Goal: Task Accomplishment & Management: Use online tool/utility

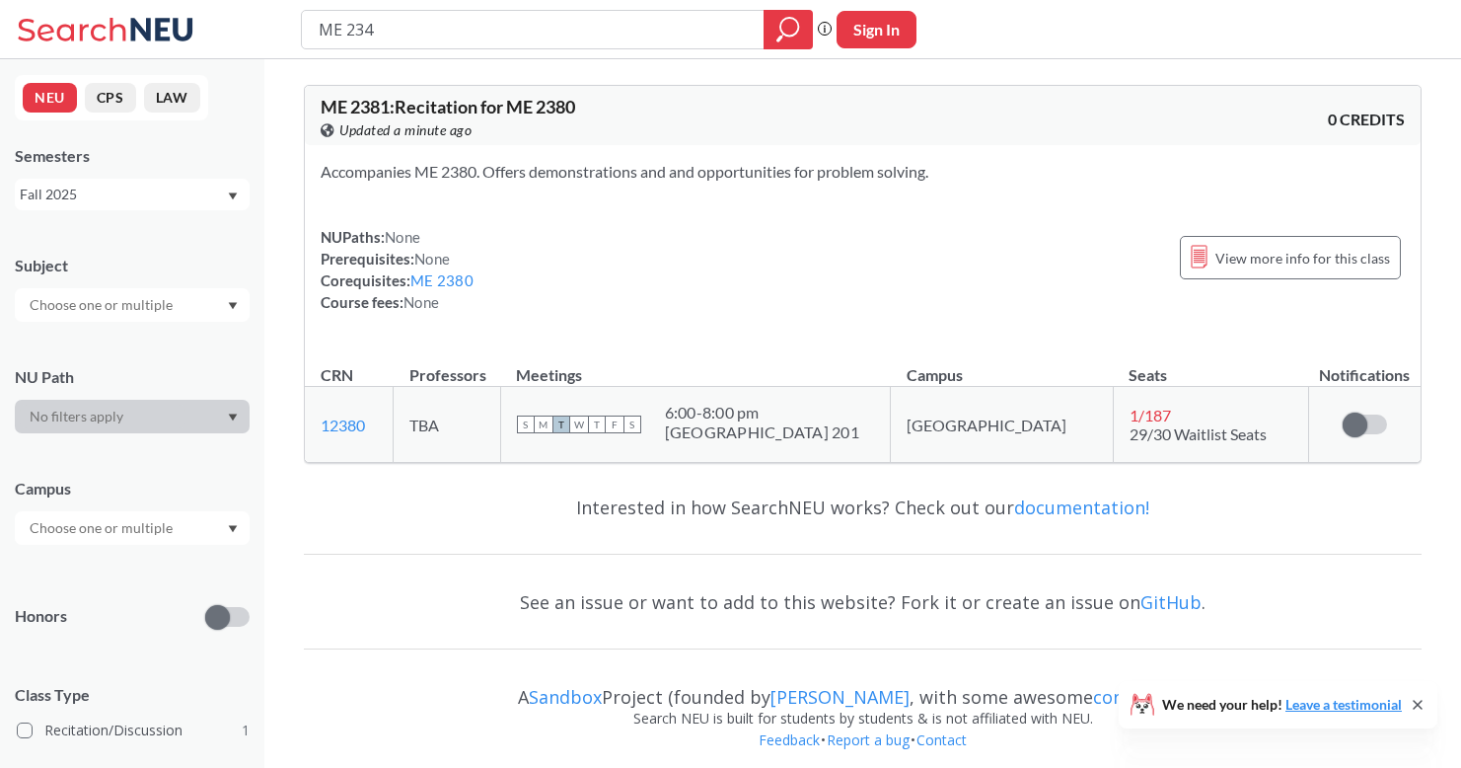
type input "ME 2340"
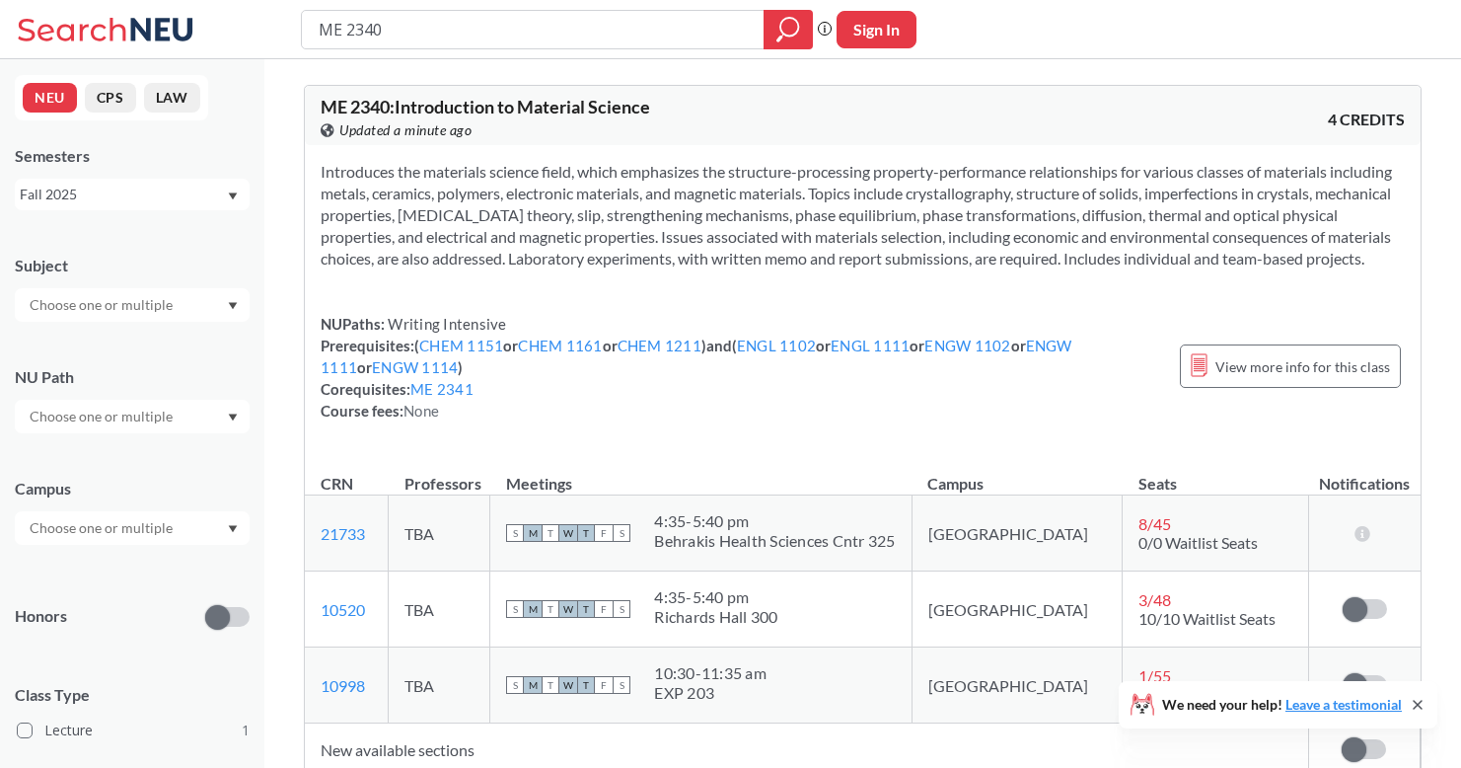
click at [787, 483] on th "Meetings" at bounding box center [700, 474] width 421 height 42
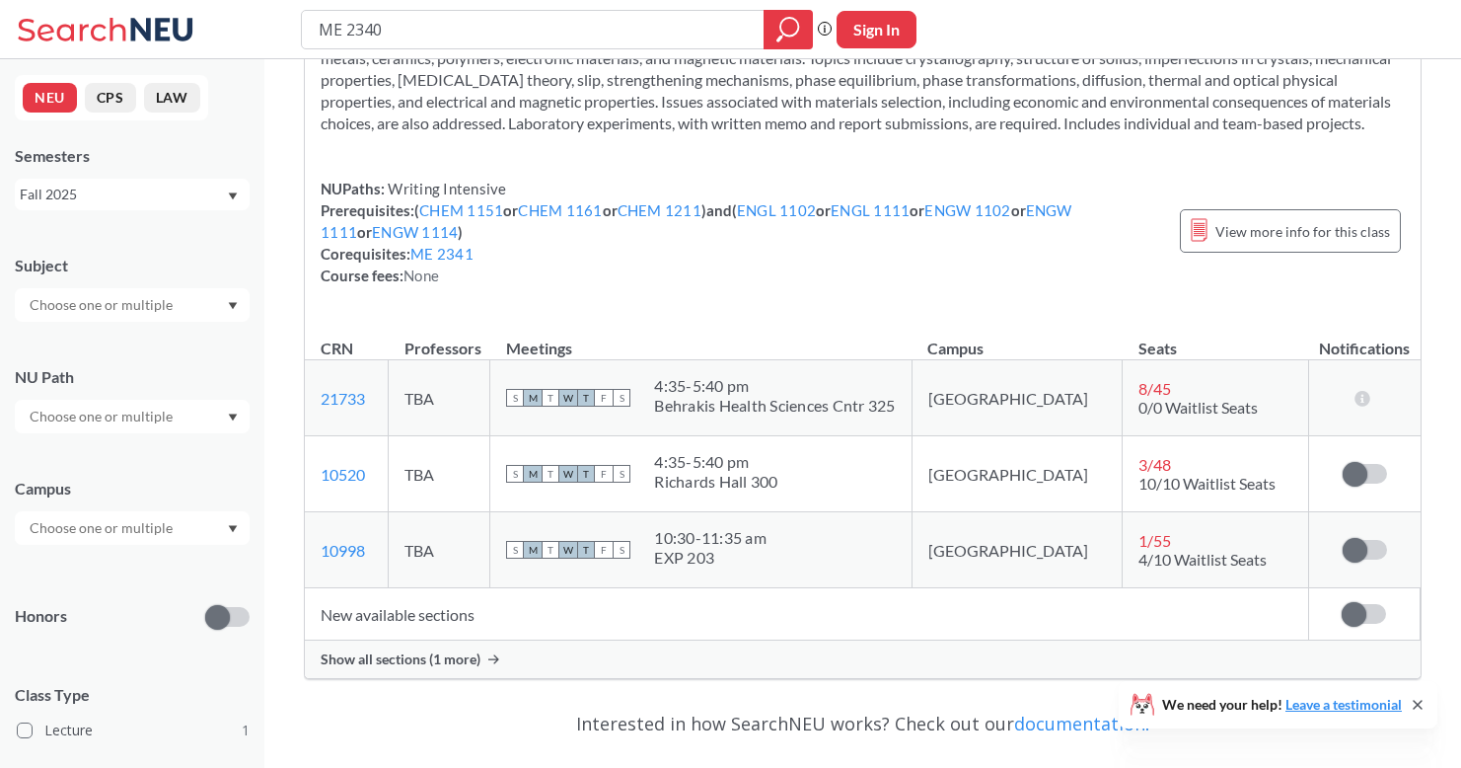
scroll to position [164, 0]
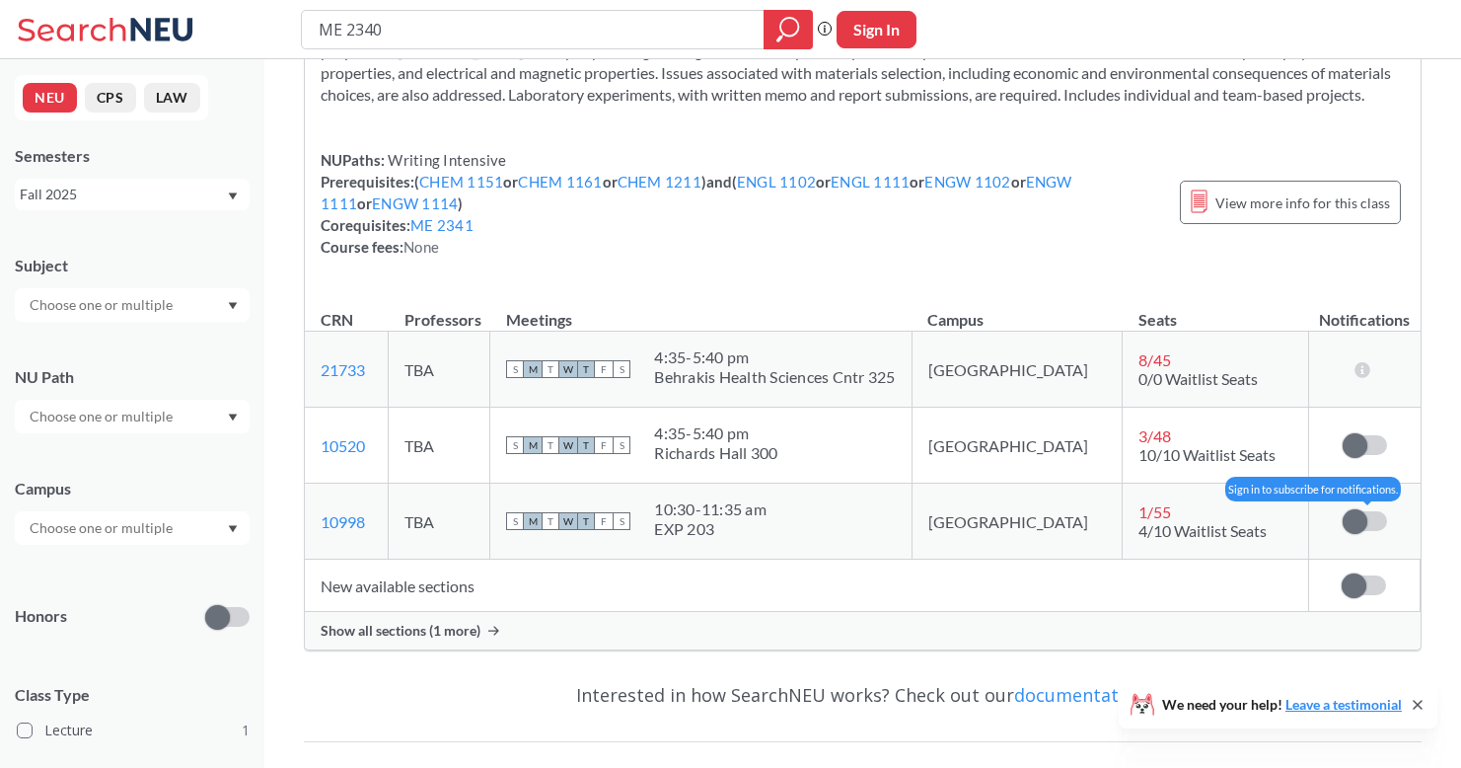
click at [1360, 534] on span at bounding box center [1355, 521] width 25 height 25
click at [1343, 511] on input "checkbox" at bounding box center [1343, 511] width 0 height 0
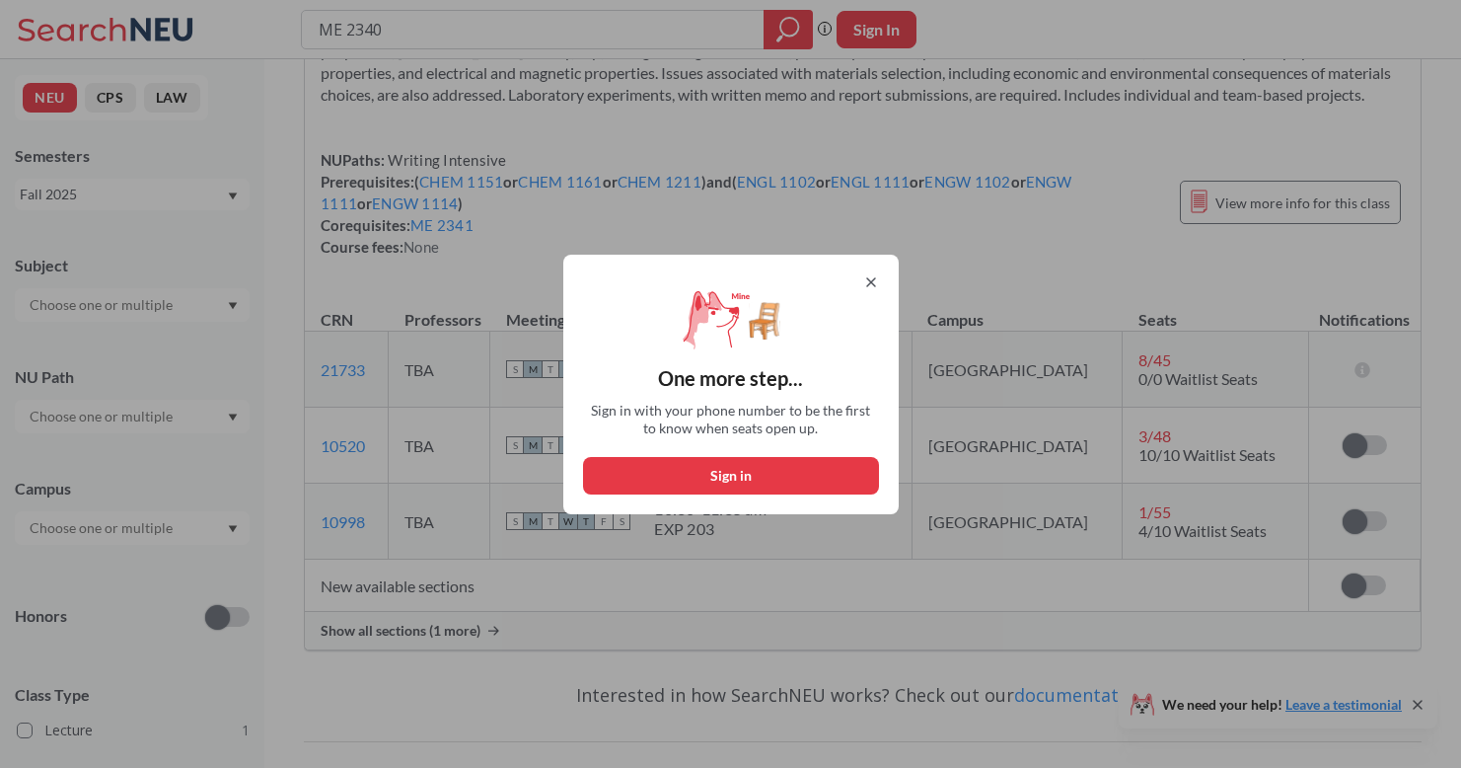
click at [786, 478] on button "Sign in" at bounding box center [731, 475] width 296 height 37
select select "US"
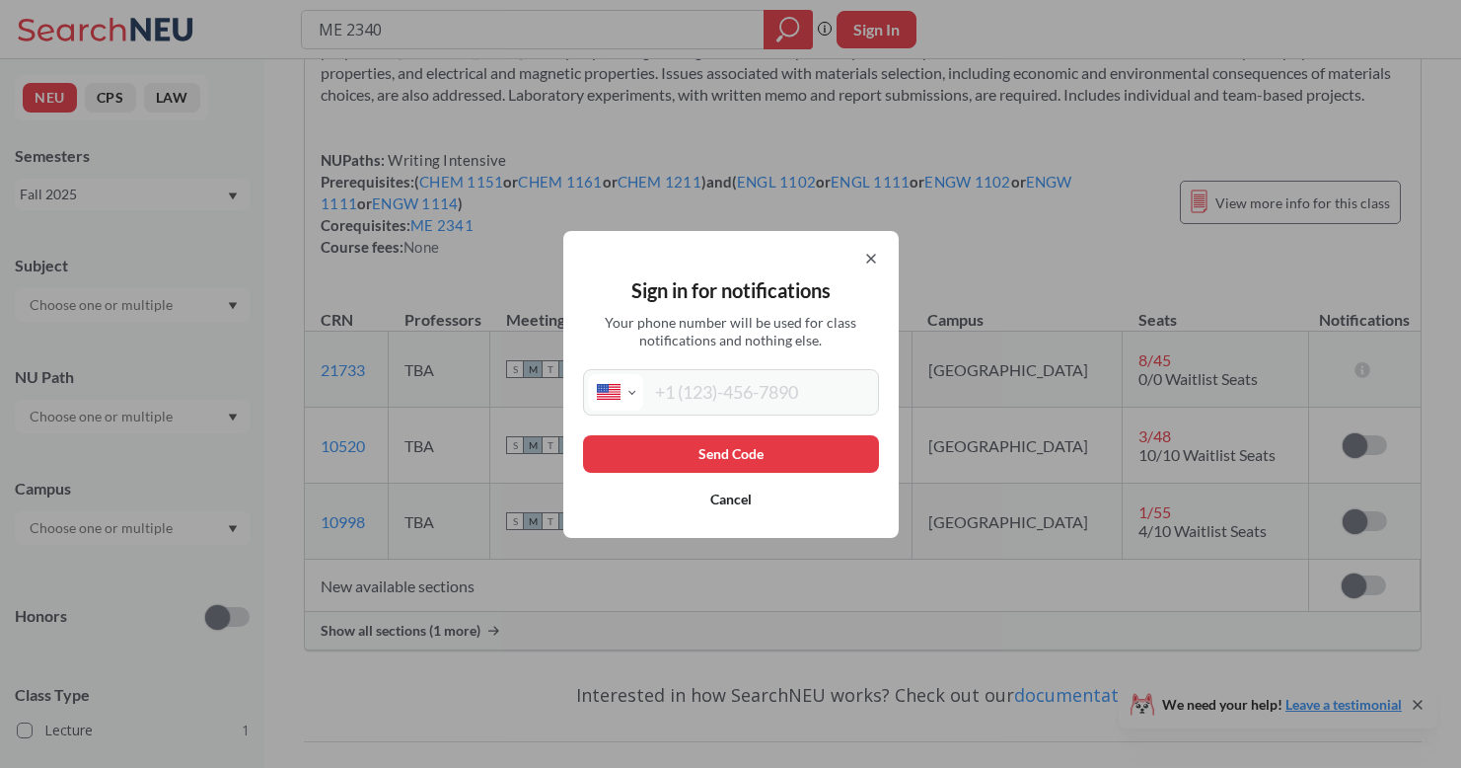
click at [754, 390] on input "tel" at bounding box center [758, 392] width 231 height 37
type input "[PHONE_NUMBER]"
click at [803, 463] on button "Send Code" at bounding box center [731, 453] width 296 height 37
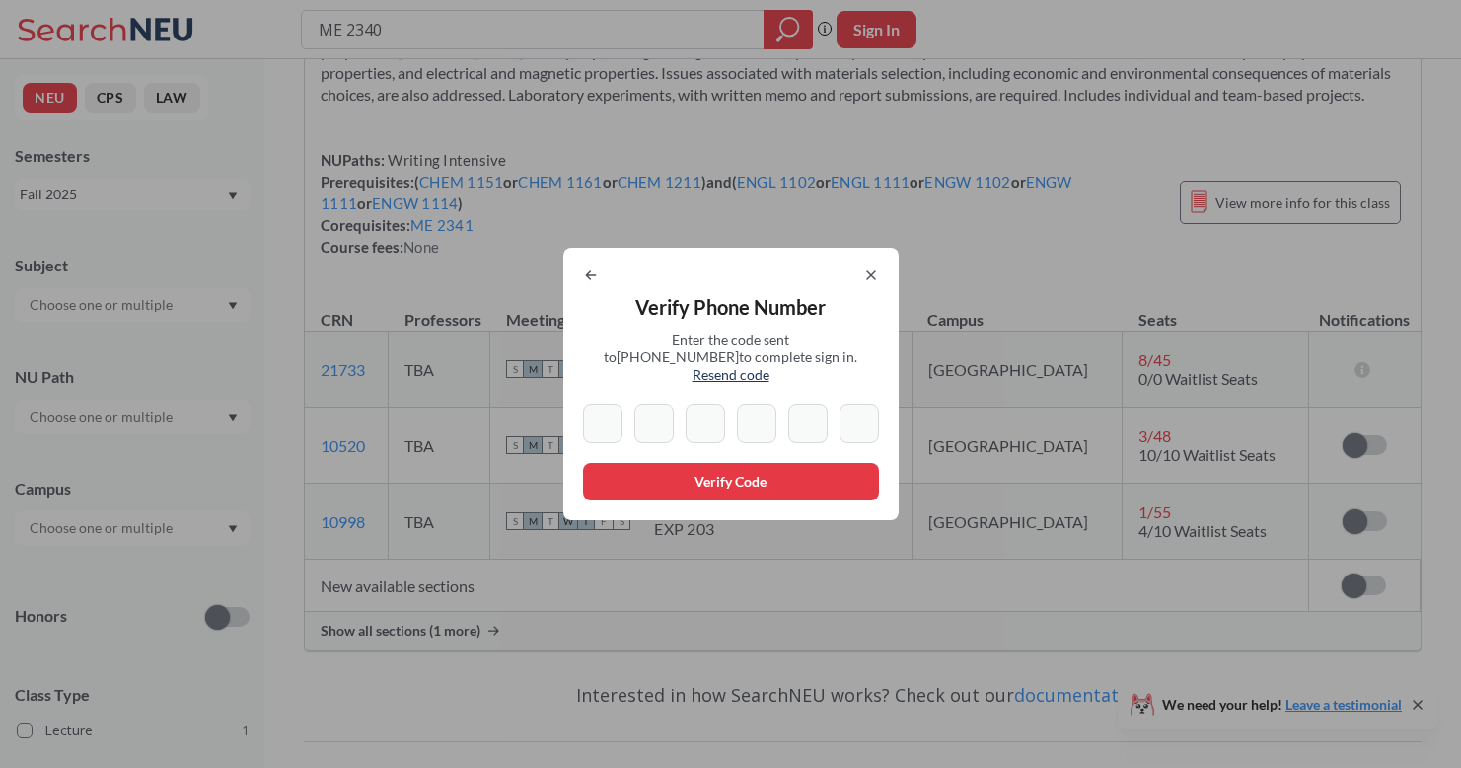
type input "0"
type input "8"
type input "2"
type input "0"
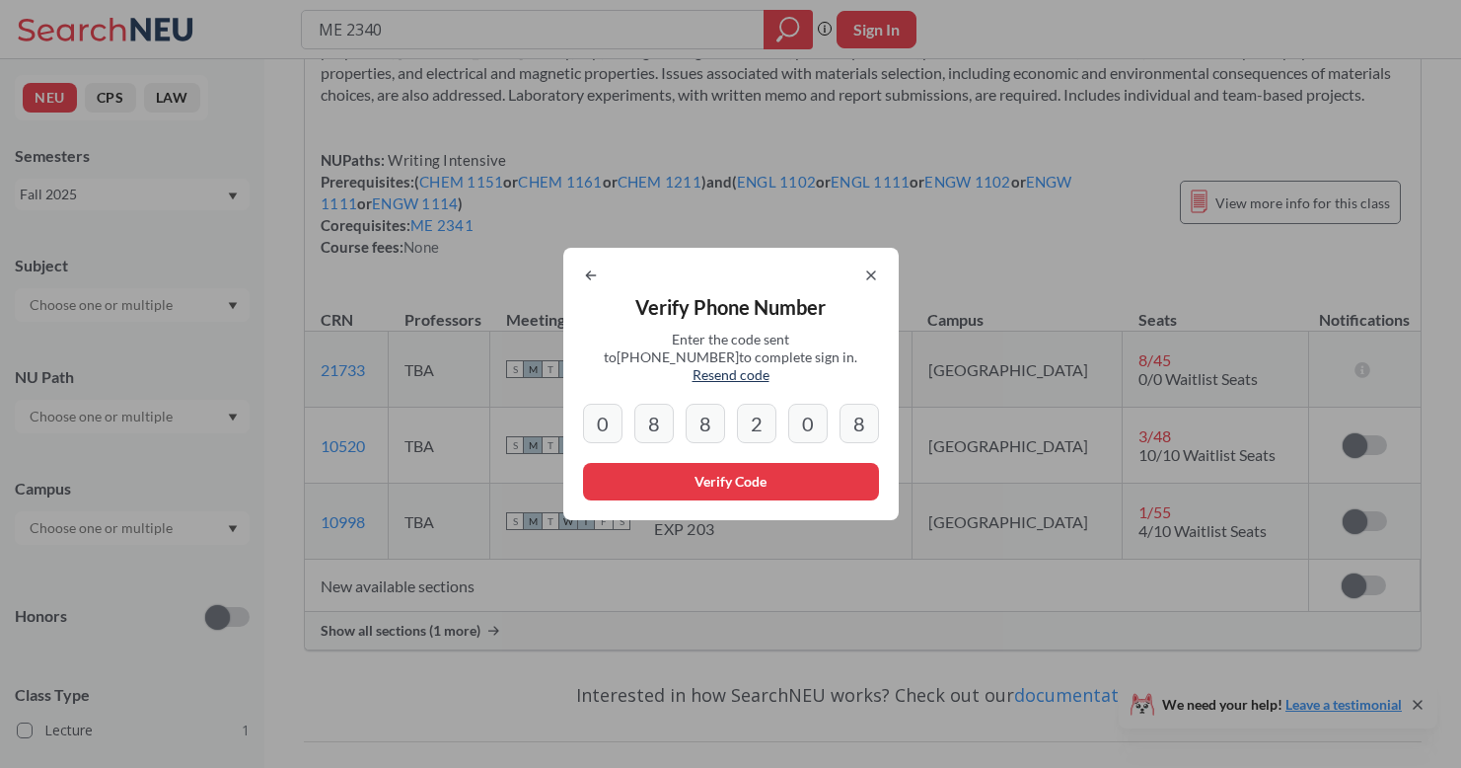
type input "8"
click at [802, 479] on button "Verify Code" at bounding box center [731, 481] width 296 height 37
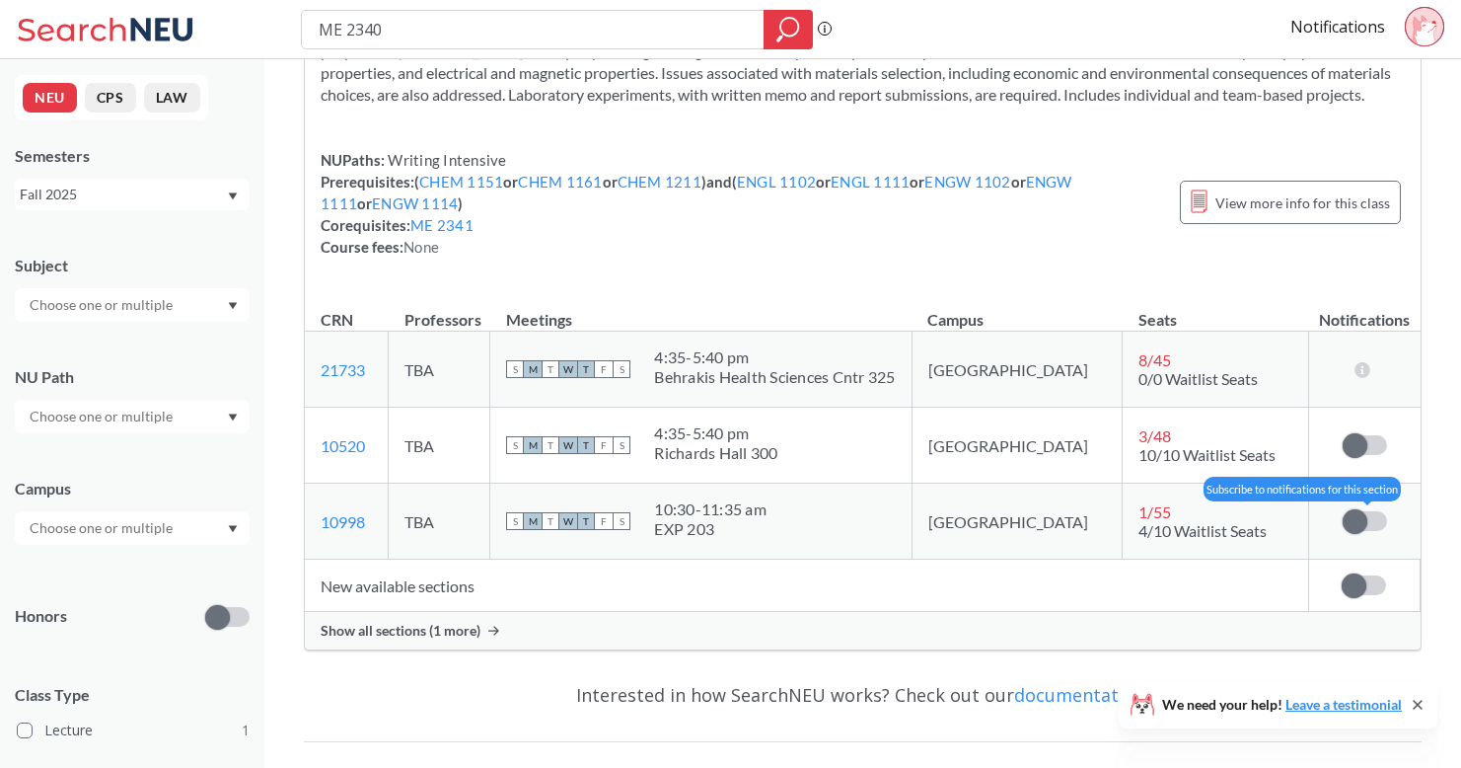
click at [1364, 534] on span at bounding box center [1355, 521] width 25 height 25
click at [1343, 511] on input "checkbox" at bounding box center [1343, 511] width 0 height 0
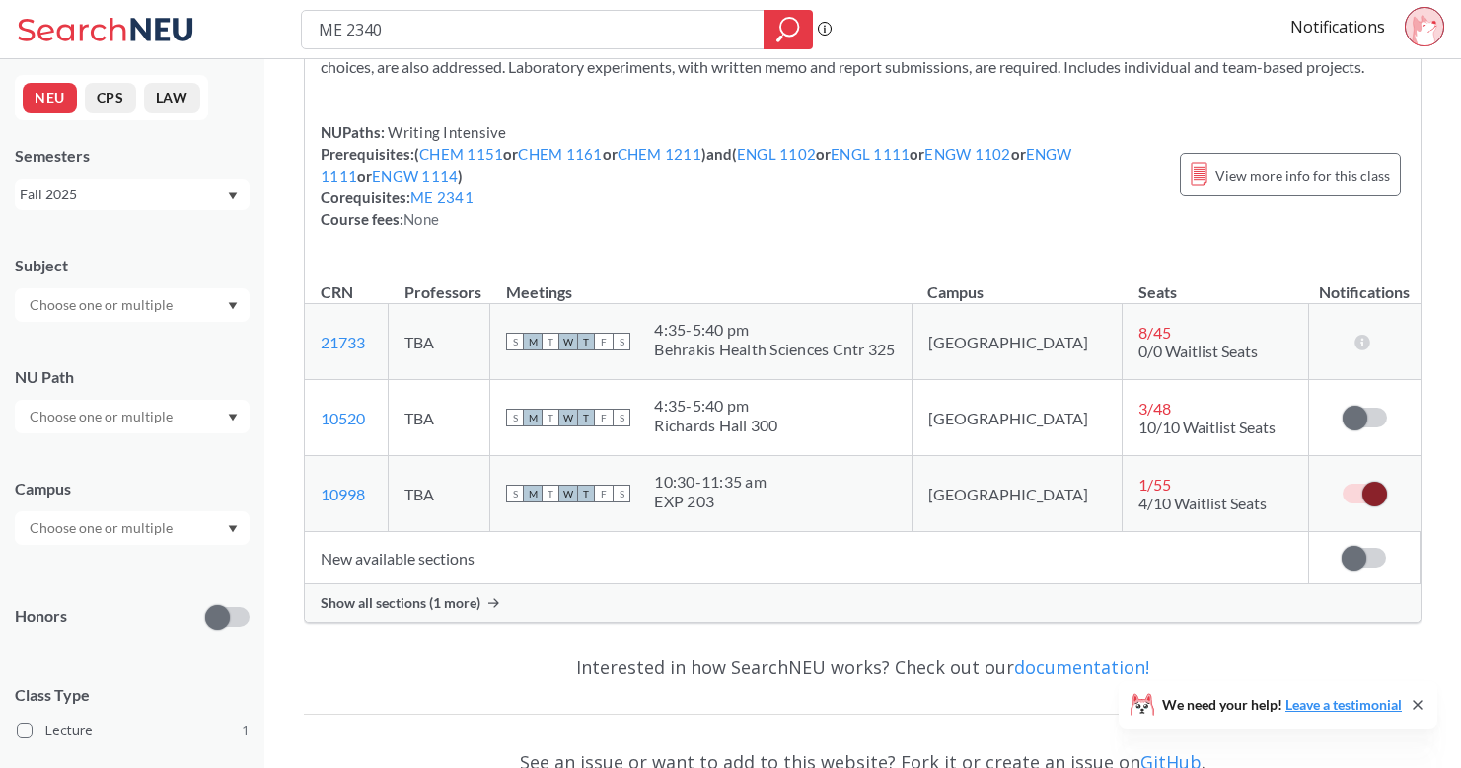
scroll to position [194, 0]
